Goal: Task Accomplishment & Management: Manage account settings

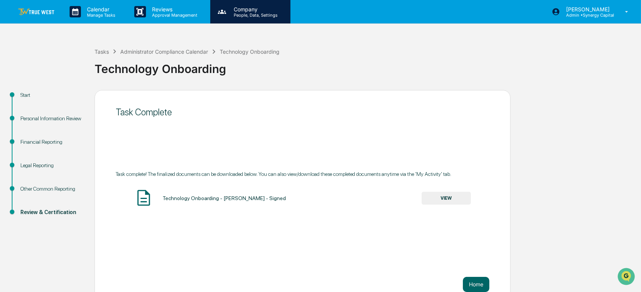
click at [251, 11] on p "Company" at bounding box center [255, 9] width 54 height 6
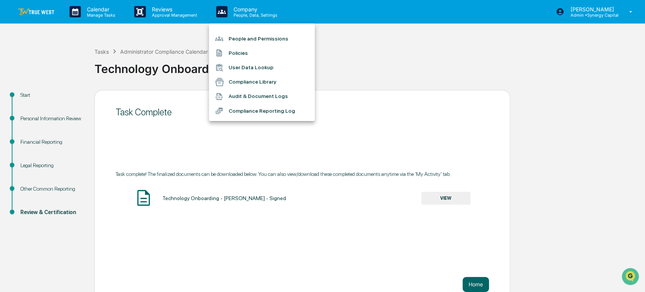
click at [254, 39] on li "People and Permissions" at bounding box center [262, 38] width 106 height 14
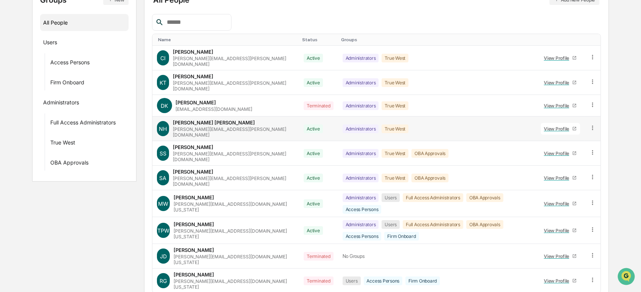
scroll to position [111, 0]
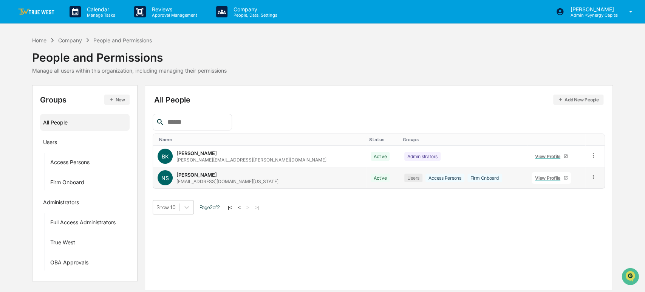
click at [592, 176] on icon at bounding box center [593, 176] width 7 height 7
click at [570, 190] on div "Groups & Permissions" at bounding box center [559, 189] width 63 height 9
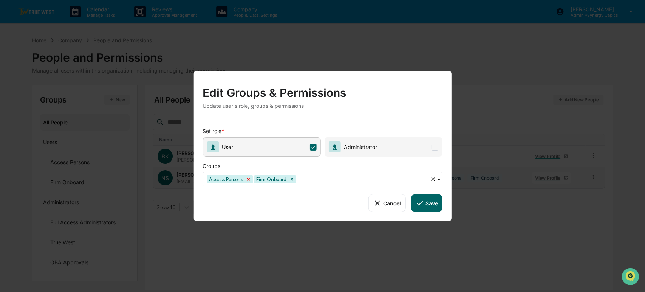
click at [248, 179] on icon "Remove Access Persons" at bounding box center [248, 179] width 3 height 3
click at [425, 206] on button "Save" at bounding box center [426, 203] width 31 height 18
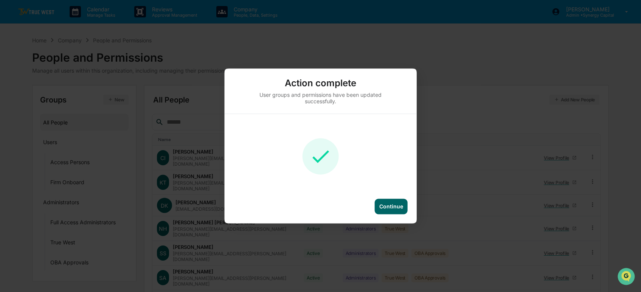
click at [398, 209] on div "Continue" at bounding box center [391, 206] width 24 height 6
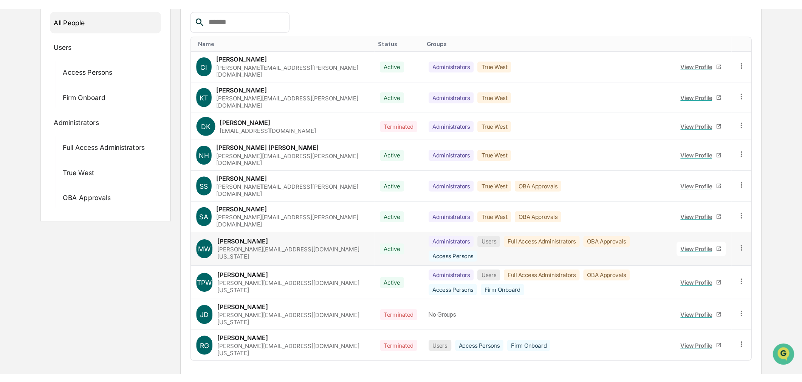
scroll to position [12, 0]
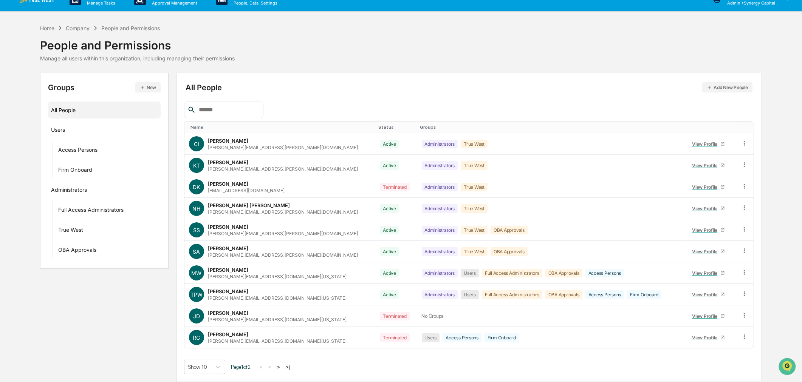
click at [282, 287] on button ">" at bounding box center [279, 367] width 8 height 6
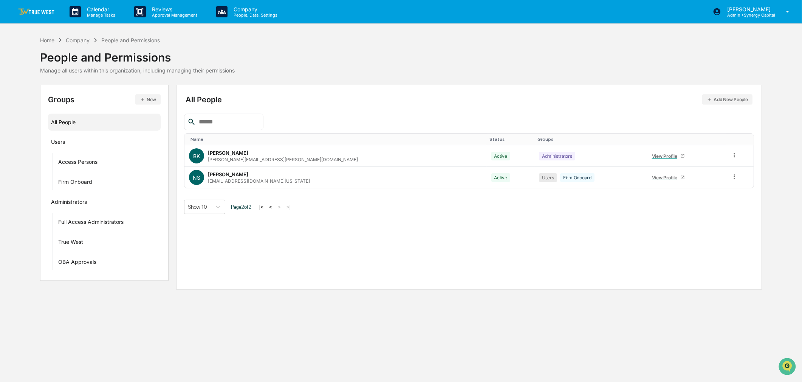
scroll to position [0, 0]
click at [640, 178] on div "View Profile" at bounding box center [669, 178] width 28 height 6
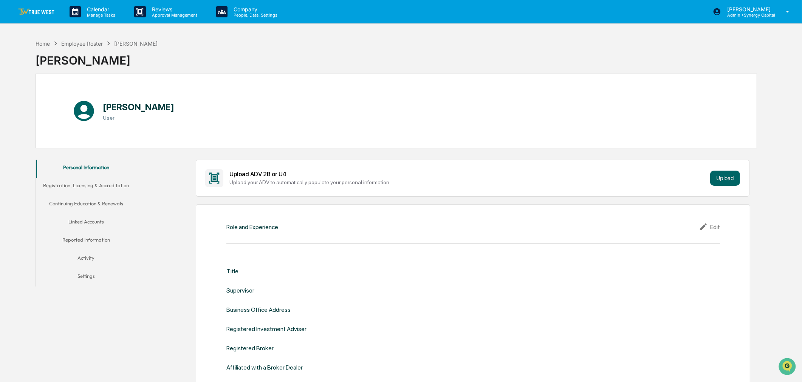
click at [373, 57] on div "Home Employee Roster [PERSON_NAME] [PERSON_NAME]" at bounding box center [397, 55] width 722 height 38
click at [238, 9] on p "Company" at bounding box center [255, 9] width 54 height 6
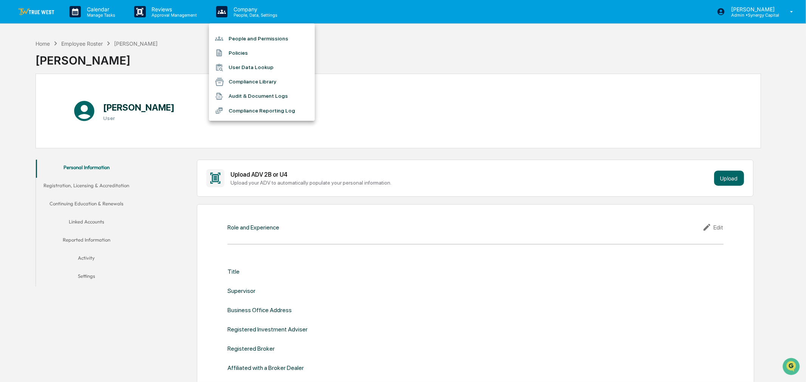
click at [250, 37] on li "People and Permissions" at bounding box center [262, 38] width 106 height 14
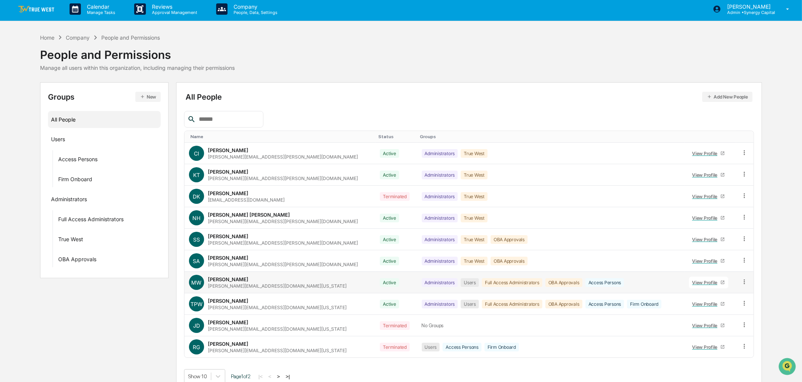
scroll to position [12, 0]
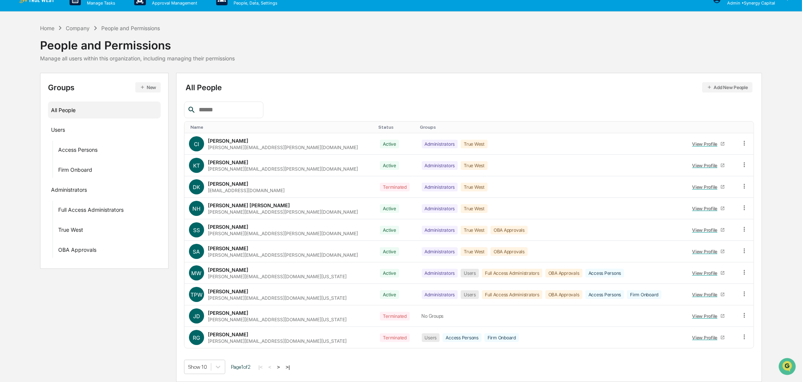
click at [282, 287] on button ">" at bounding box center [279, 367] width 8 height 6
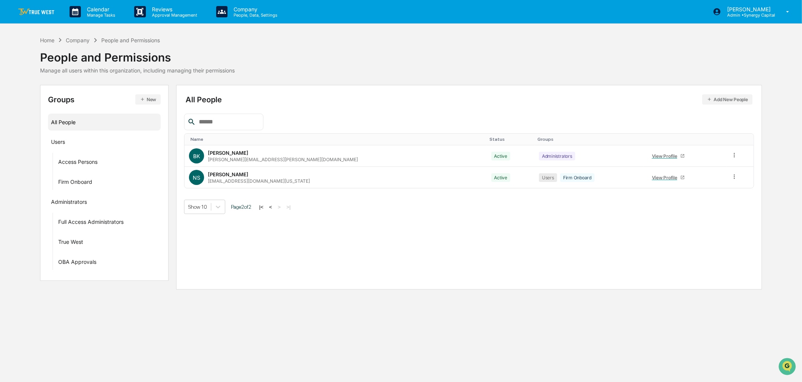
scroll to position [0, 0]
click at [640, 176] on icon at bounding box center [738, 176] width 7 height 7
click at [640, 206] on div "Change Status" at bounding box center [704, 204] width 63 height 9
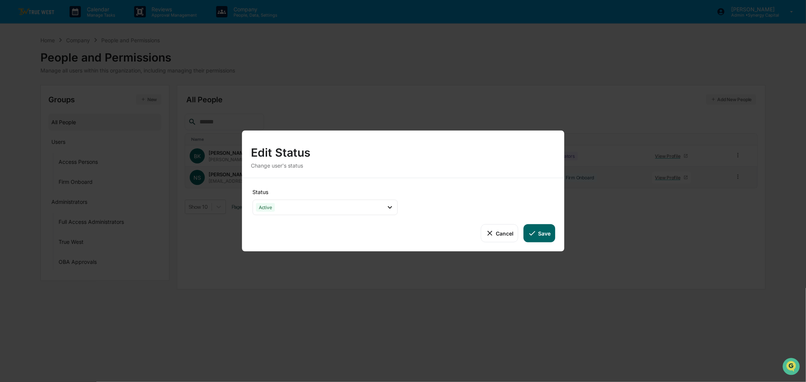
click at [503, 232] on button "Cancel" at bounding box center [499, 234] width 37 height 18
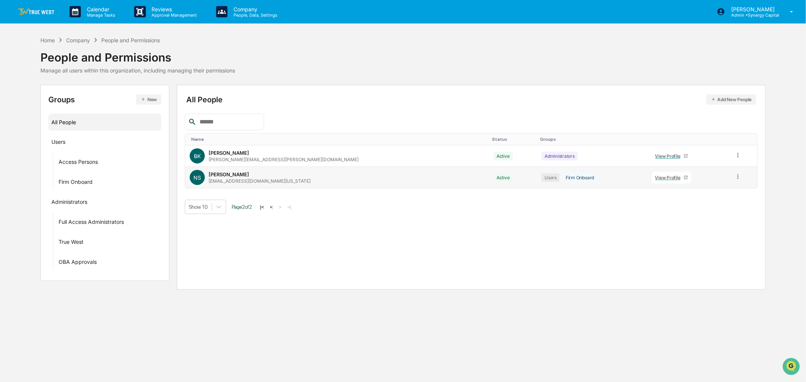
click at [640, 179] on icon at bounding box center [738, 176] width 7 height 7
click at [640, 190] on div "Groups & Permissions" at bounding box center [704, 189] width 63 height 9
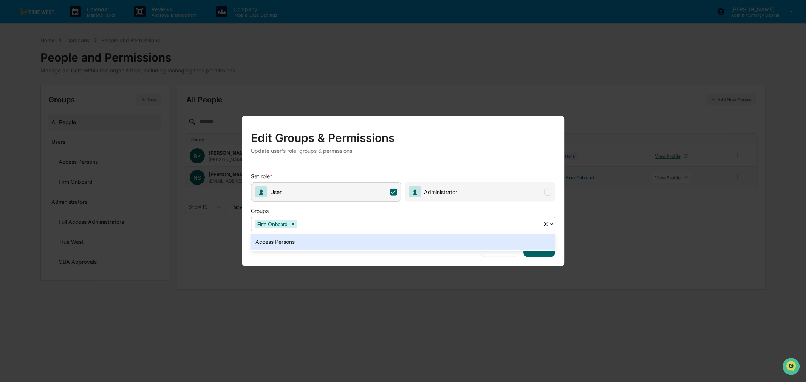
click at [404, 220] on div "Firm Onboard" at bounding box center [396, 224] width 291 height 12
click at [392, 245] on div "Access Persons" at bounding box center [403, 242] width 304 height 15
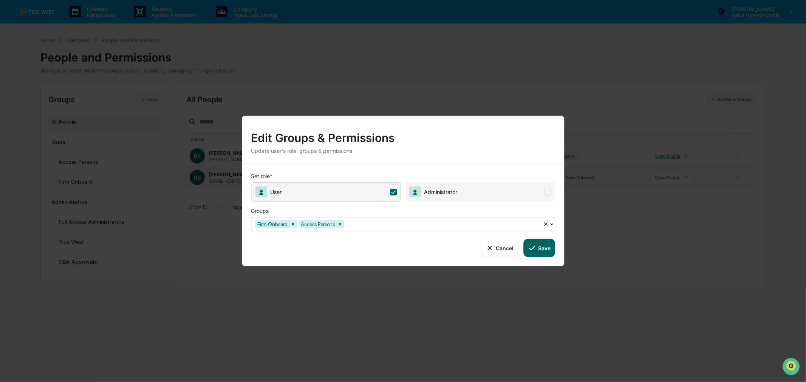
click at [548, 248] on button "Save" at bounding box center [539, 248] width 31 height 18
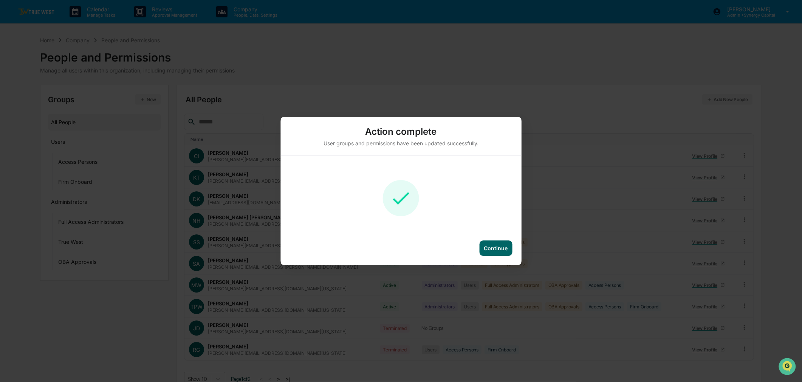
click at [495, 248] on div "Continue" at bounding box center [496, 248] width 24 height 6
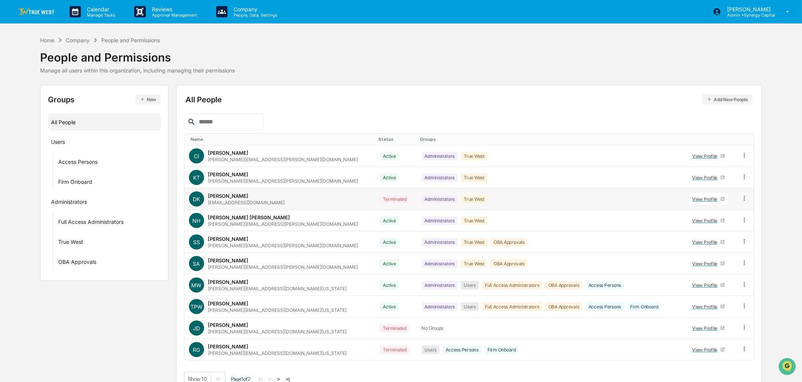
click at [640, 198] on icon at bounding box center [744, 198] width 1 height 5
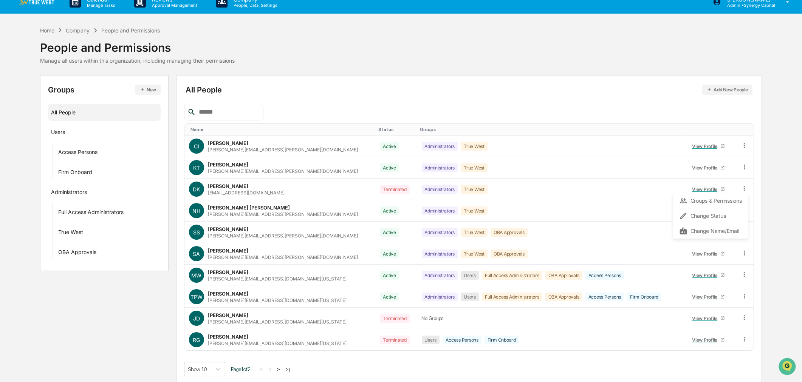
scroll to position [12, 0]
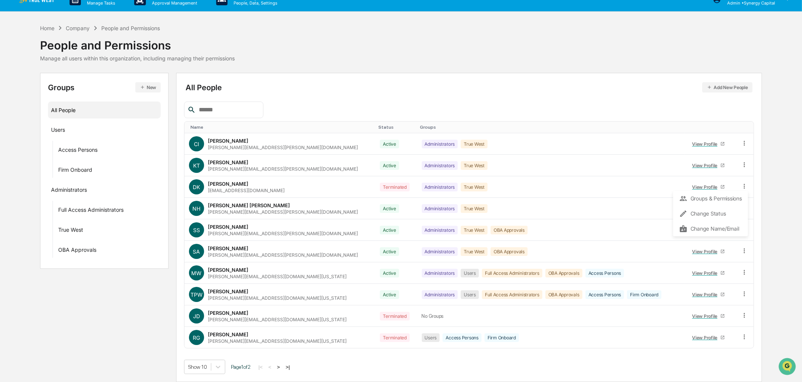
click at [640, 213] on div "Home Company People and Permissions People and Permissions Manage all users wit…" at bounding box center [401, 203] width 802 height 359
click at [640, 184] on icon at bounding box center [744, 186] width 7 height 7
click at [640, 207] on div "Change Status" at bounding box center [710, 213] width 75 height 15
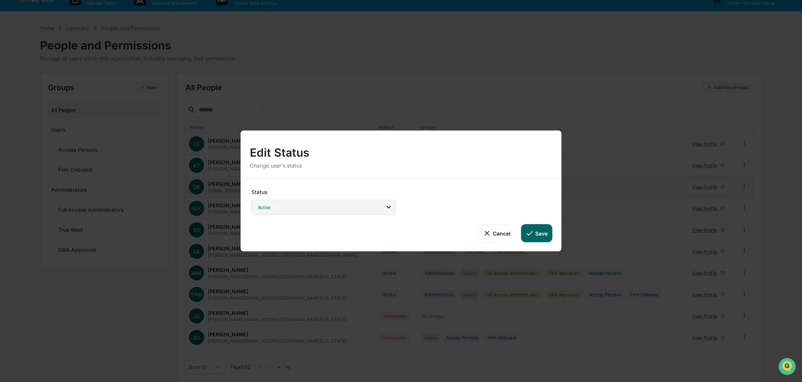
click at [348, 202] on div "Active" at bounding box center [323, 207] width 145 height 15
click at [479, 179] on div "Status Active Active Archive Only Suspended/Leave Terminated Pending Activation…" at bounding box center [401, 214] width 321 height 73
click at [500, 237] on button "Cancel" at bounding box center [496, 234] width 37 height 18
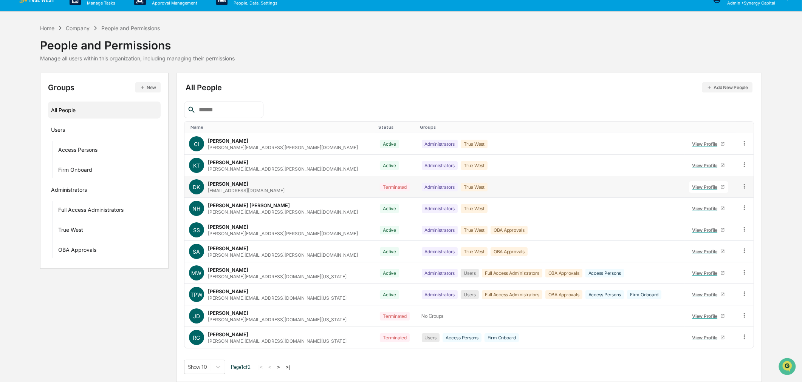
click at [640, 183] on icon at bounding box center [744, 186] width 7 height 7
click at [640, 172] on div "Home Company People and Permissions People and Permissions Manage all users wit…" at bounding box center [401, 203] width 802 height 359
click at [397, 40] on div "Home Company People and Permissions People and Permissions Manage all users wit…" at bounding box center [401, 43] width 722 height 38
